Goal: Share content: Share content

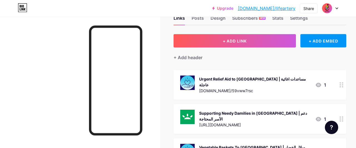
scroll to position [29, 0]
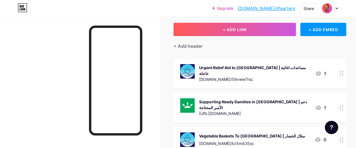
click at [257, 70] on div "Urgent Relief Aid to [GEOGRAPHIC_DATA] | مساعدات اغاثية عاجلة" at bounding box center [255, 71] width 112 height 12
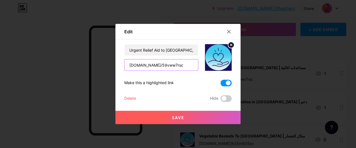
click at [160, 64] on input "[DOMAIN_NAME]/59vww7rsc" at bounding box center [161, 65] width 73 height 11
paste input "http://"
type input "[URL][DOMAIN_NAME]"
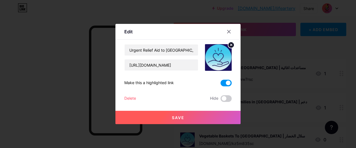
click at [179, 115] on button "Save" at bounding box center [177, 117] width 125 height 13
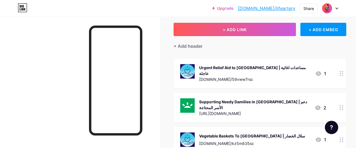
click at [246, 72] on div "Urgent Relief Aid to [GEOGRAPHIC_DATA] | مساعدات اغاثية عاجلة [DOMAIN_NAME]/59v…" at bounding box center [255, 73] width 112 height 19
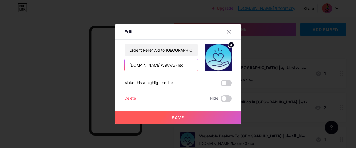
click at [162, 63] on input "[DOMAIN_NAME]/59vww7rsc" at bounding box center [161, 65] width 73 height 11
paste input "http://"
drag, startPoint x: 153, startPoint y: 65, endPoint x: 81, endPoint y: 62, distance: 72.7
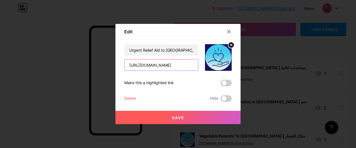
click at [125, 62] on input "[URL][DOMAIN_NAME]" at bounding box center [161, 65] width 73 height 11
click at [145, 64] on input "[URL][DOMAIN_NAME]" at bounding box center [161, 65] width 73 height 11
type input "[URL][DOMAIN_NAME]"
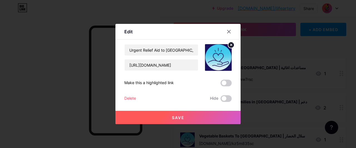
click at [179, 116] on span "Save" at bounding box center [178, 117] width 13 height 5
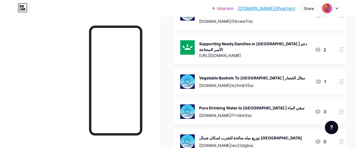
scroll to position [87, 0]
click at [243, 75] on div "Vegetable Baskets To [GEOGRAPHIC_DATA] | سلال الخضار" at bounding box center [252, 78] width 106 height 6
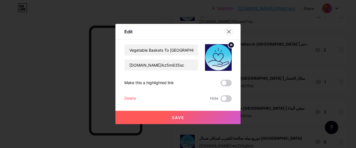
click at [230, 30] on icon at bounding box center [229, 31] width 4 height 4
